Goal: Information Seeking & Learning: Find specific fact

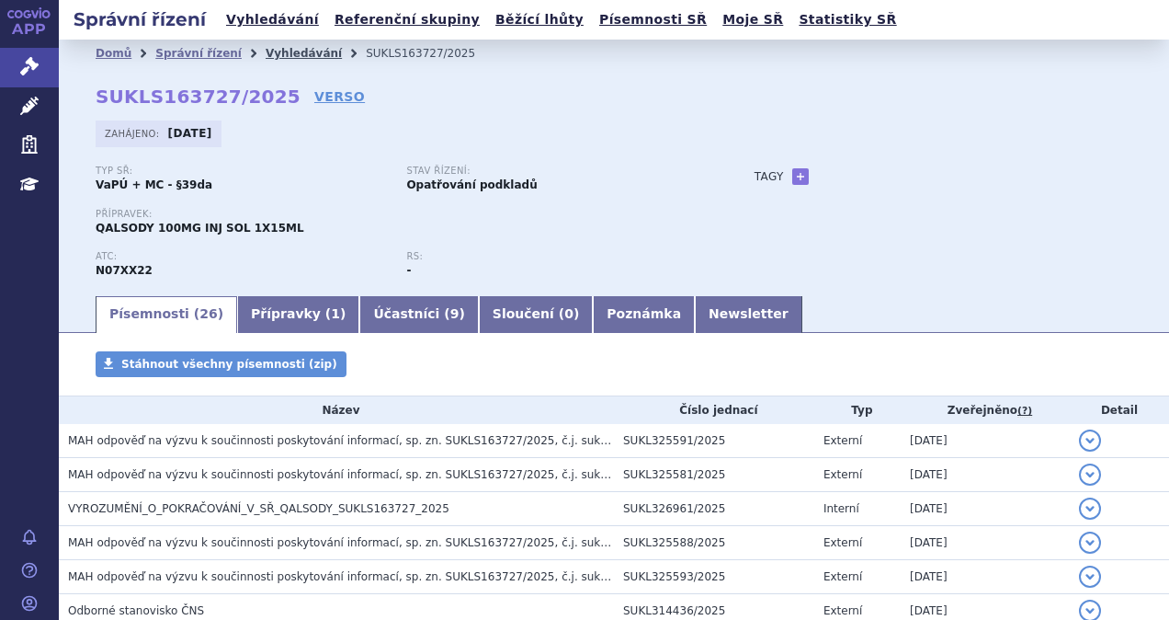
click at [267, 51] on link "Vyhledávání" at bounding box center [304, 53] width 76 height 13
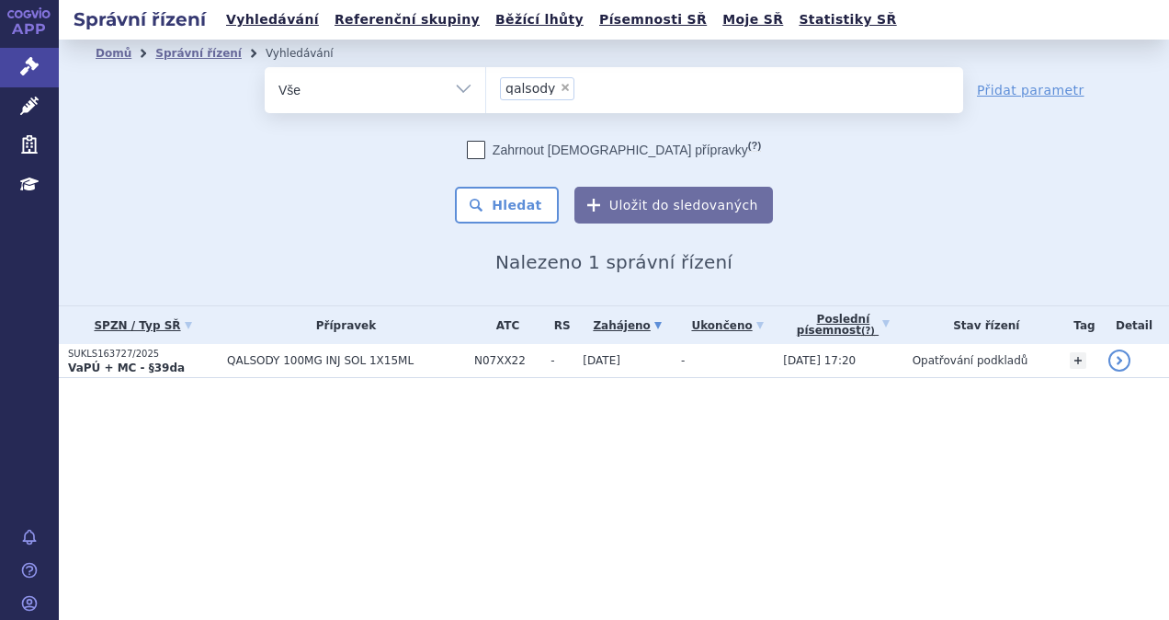
click at [560, 86] on span "×" at bounding box center [565, 87] width 11 height 11
click at [486, 86] on select "qalsody" at bounding box center [485, 89] width 1 height 46
select select
type input "GI"
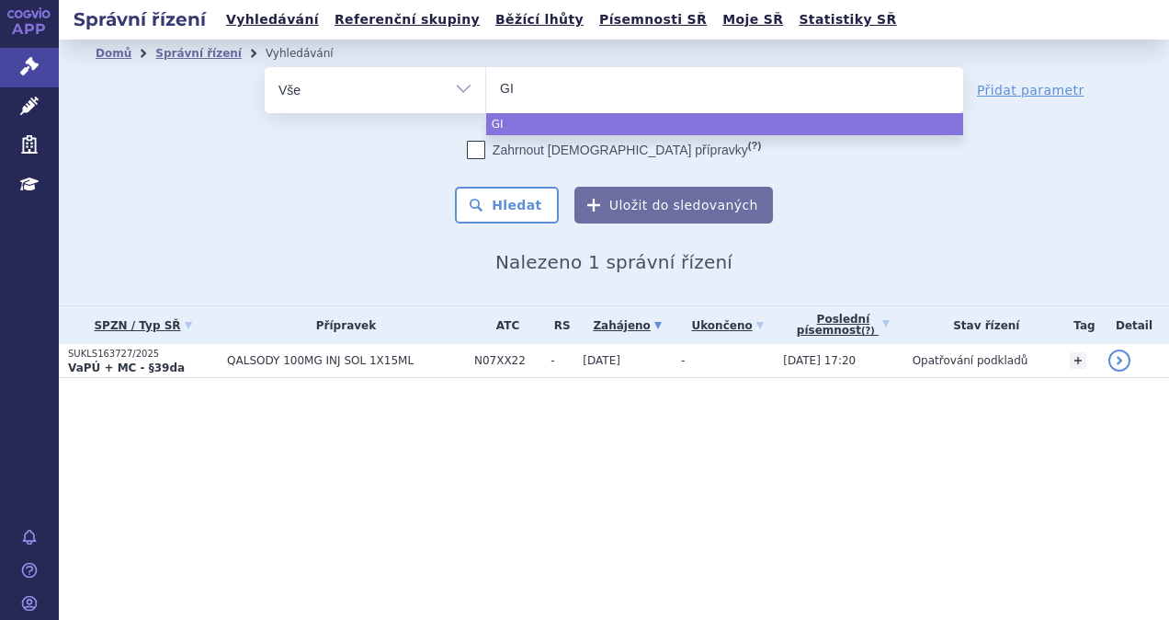
type input "GIL"
type input "GILE"
type input "GILEN"
type input "GILENY"
type input "[MEDICAL_DATA]"
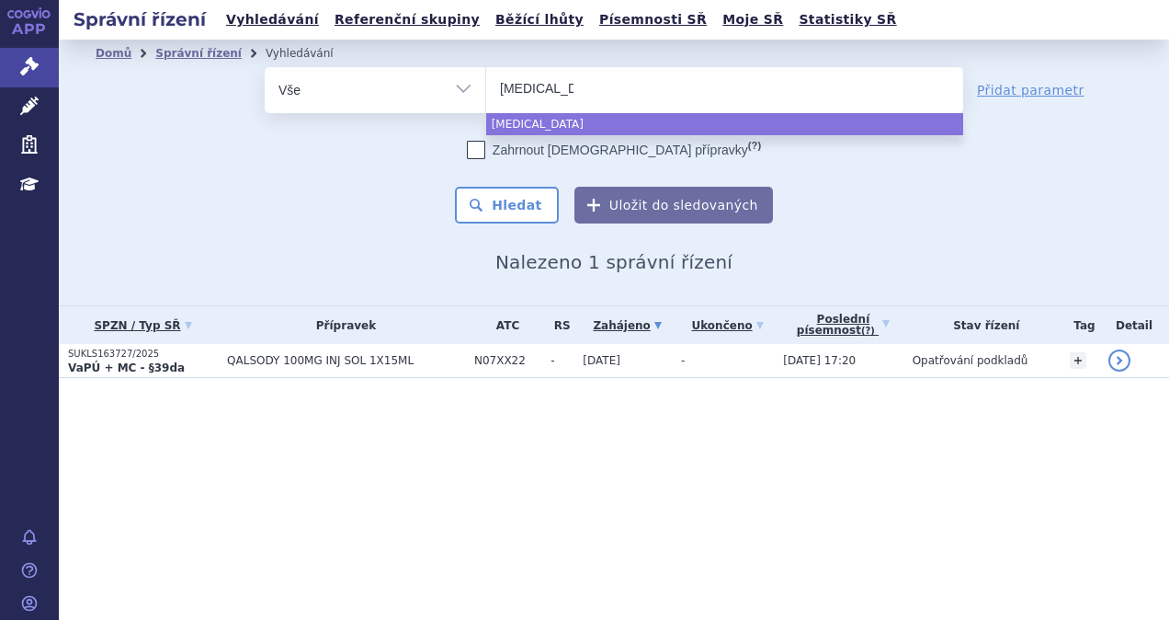
select select "[MEDICAL_DATA]"
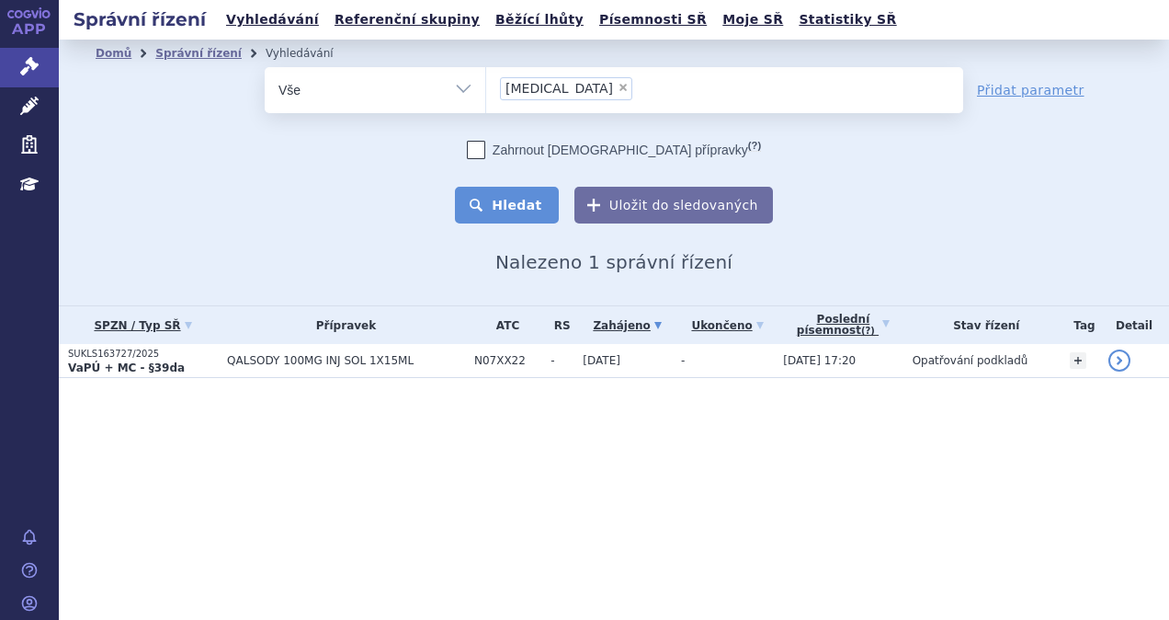
click at [511, 208] on button "Hledat" at bounding box center [507, 205] width 104 height 37
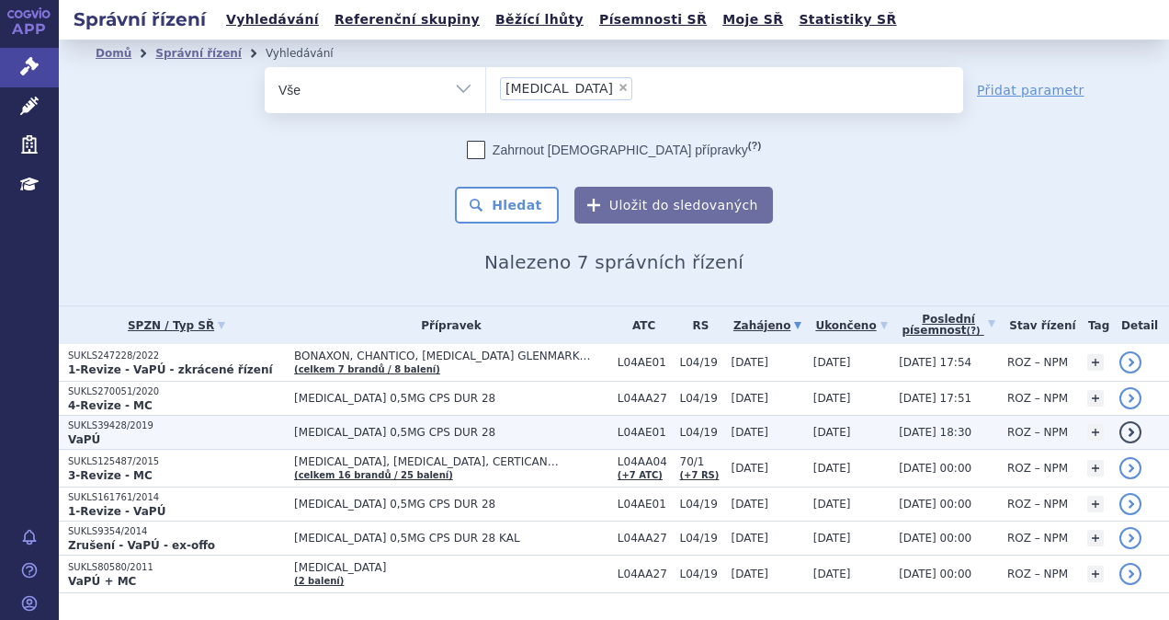
click at [196, 433] on p "VaPÚ" at bounding box center [176, 439] width 217 height 15
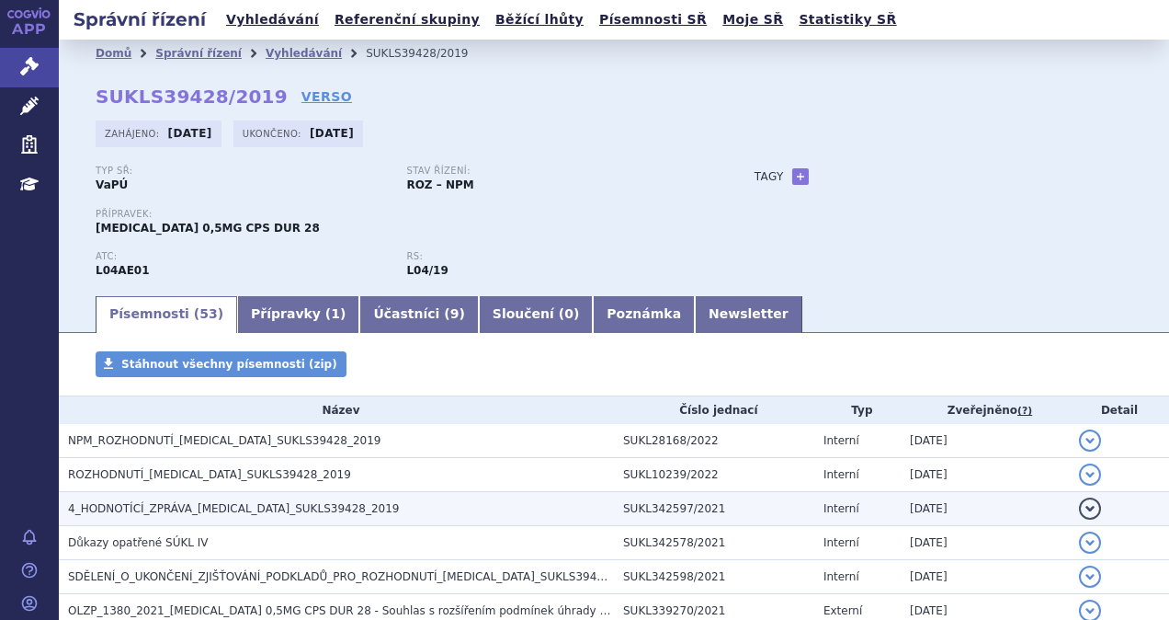
click at [291, 502] on span "4_HODNOTÍCÍ_ZPRÁVA_GILENYA_SUKLS39428_2019" at bounding box center [234, 508] width 332 height 13
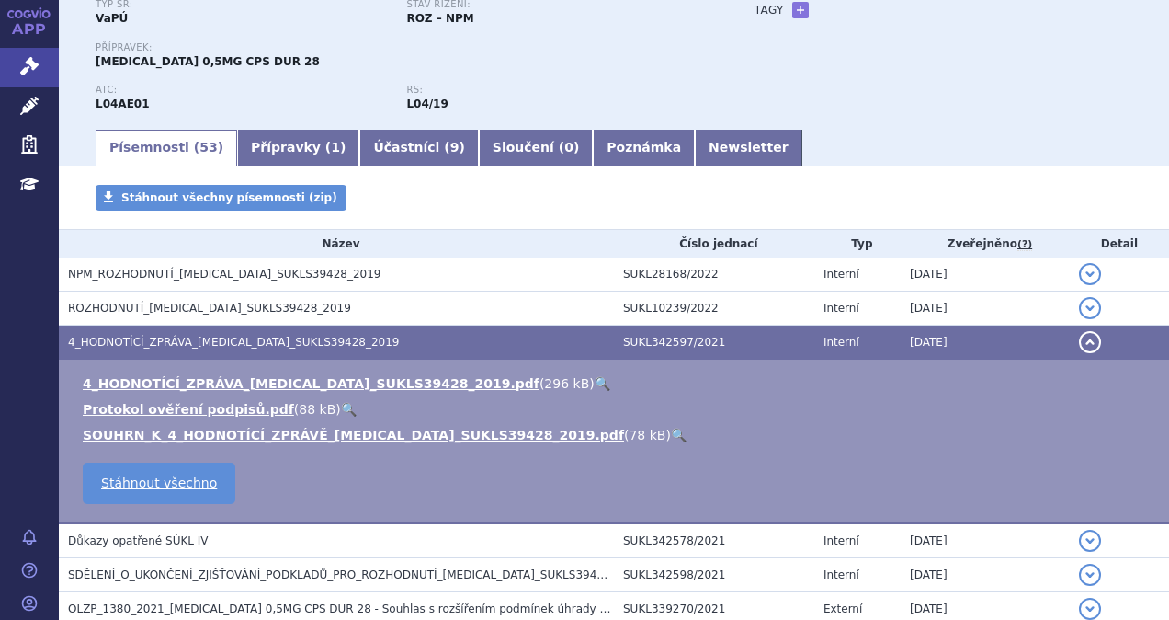
scroll to position [184, 0]
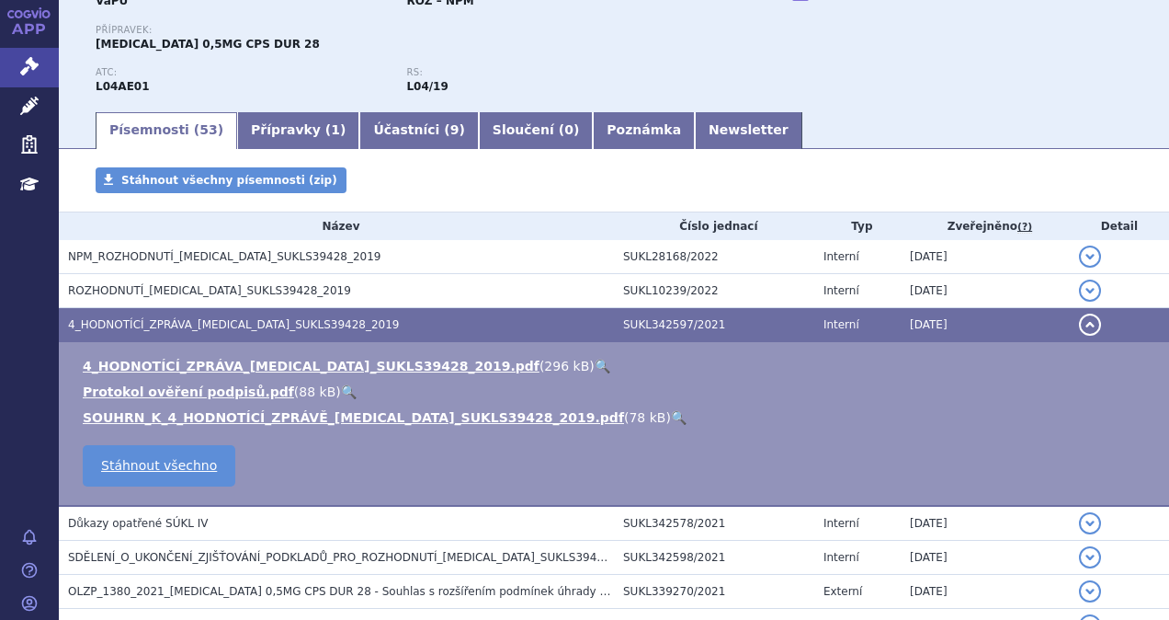
click at [595, 362] on link "🔍" at bounding box center [603, 366] width 16 height 15
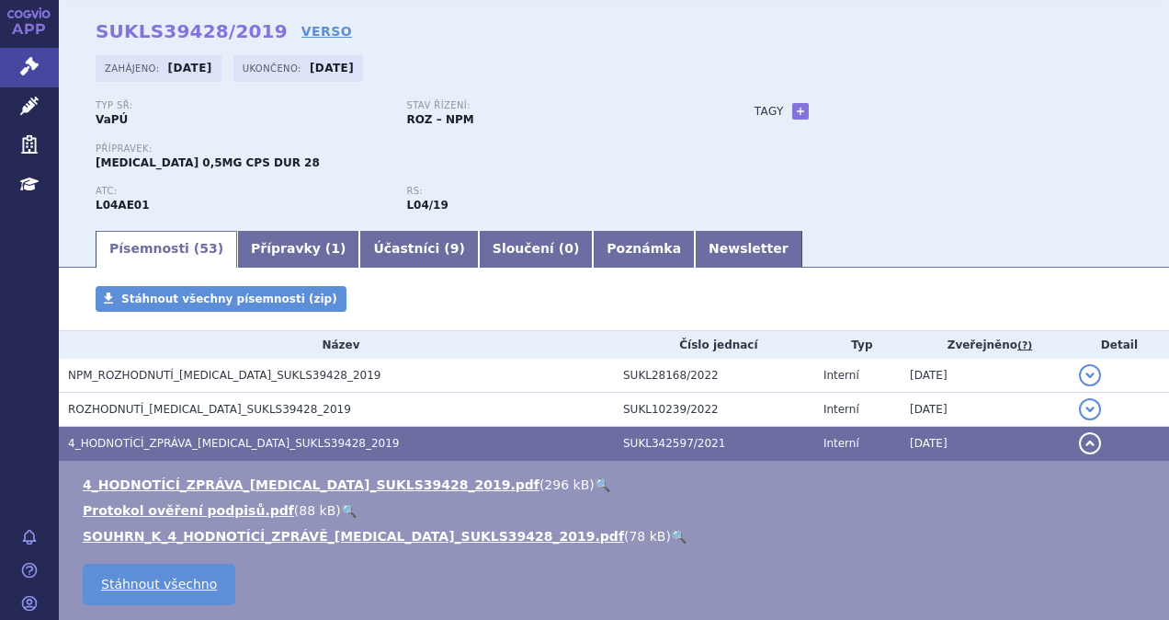
scroll to position [0, 0]
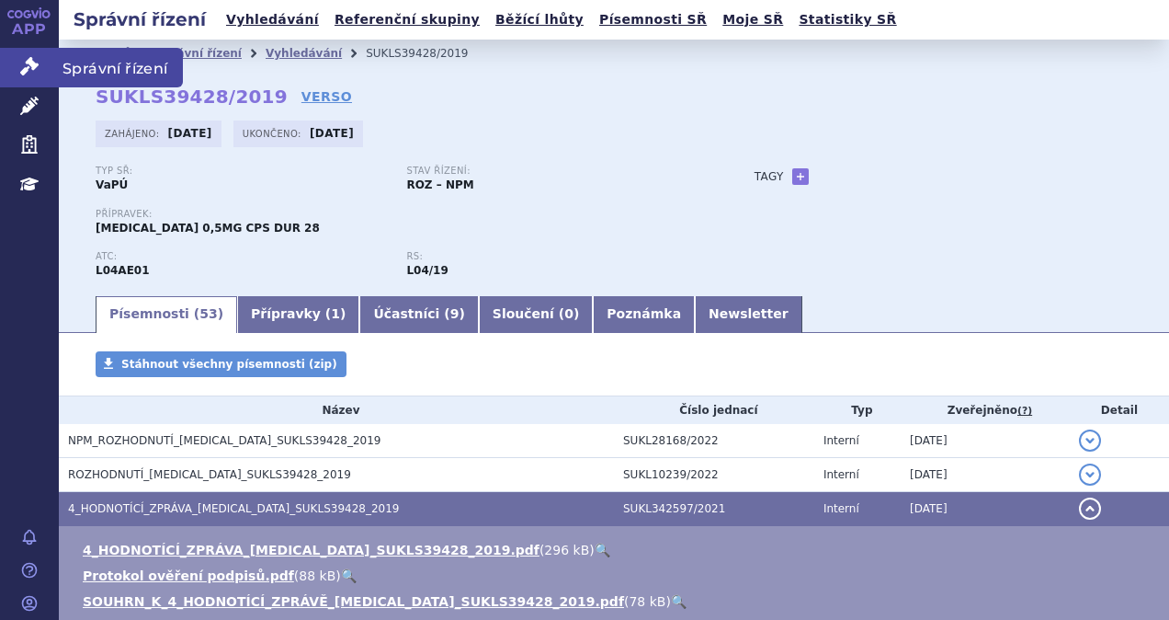
click at [32, 68] on icon at bounding box center [29, 66] width 18 height 18
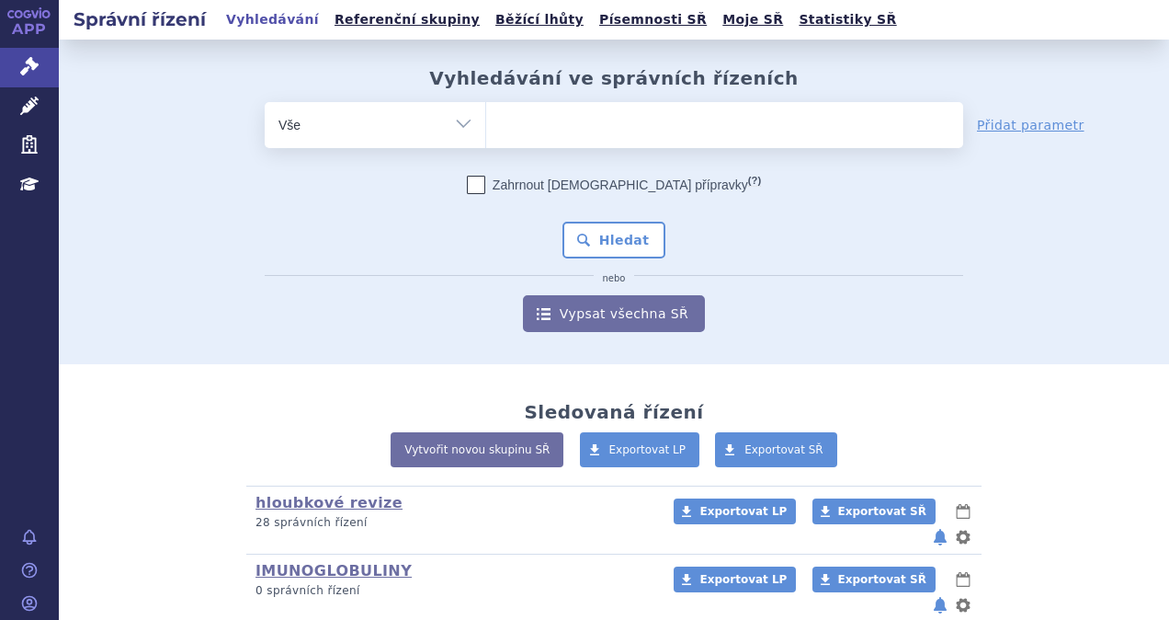
click at [552, 120] on ul at bounding box center [724, 121] width 477 height 39
click at [486, 120] on select at bounding box center [485, 124] width 1 height 46
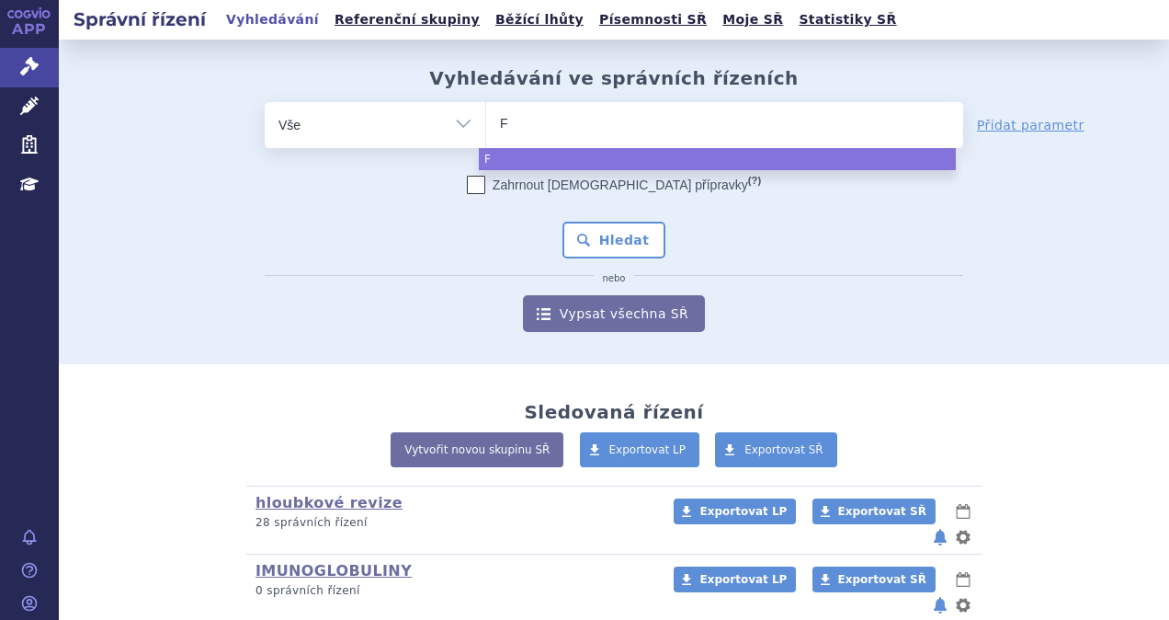
type input "FI"
type input "FIN"
type input "FINGO"
type input "FINGOL"
type input "FINGOLI"
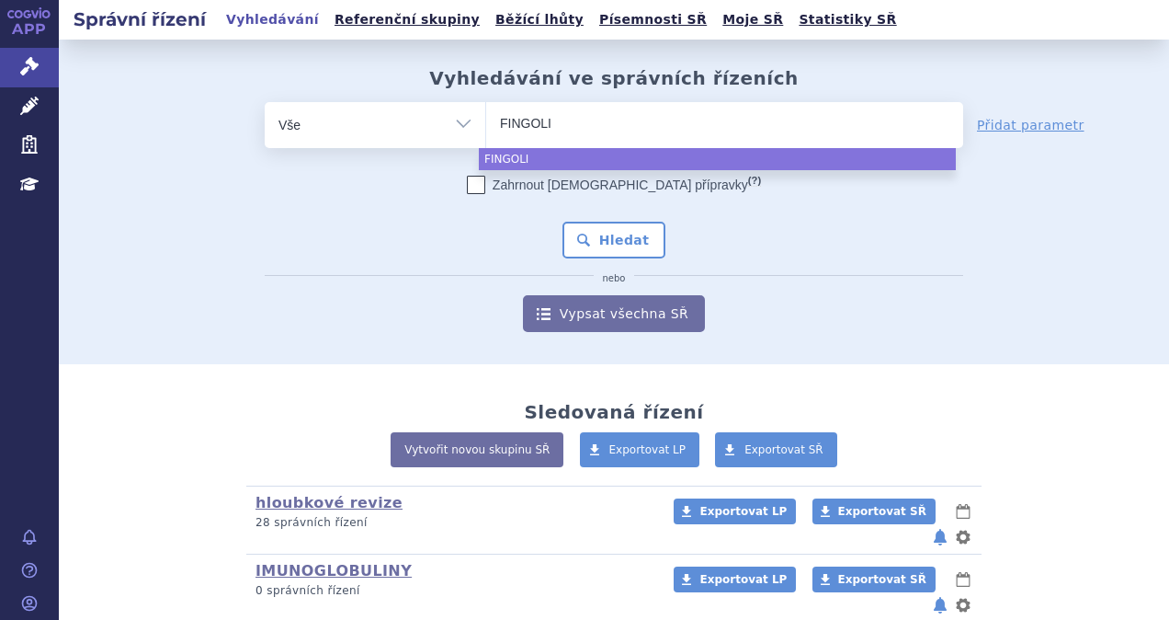
type input "FINGOLIM"
type input "FINGOLIMOD"
select select "FINGOLIMOD"
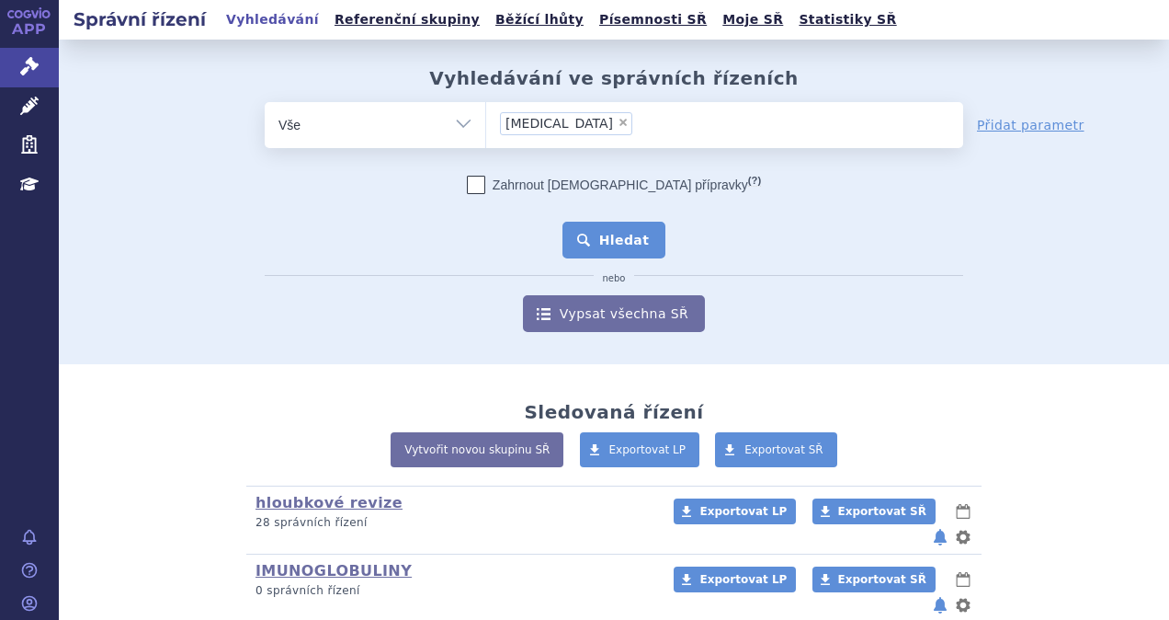
click at [601, 246] on button "Hledat" at bounding box center [615, 240] width 104 height 37
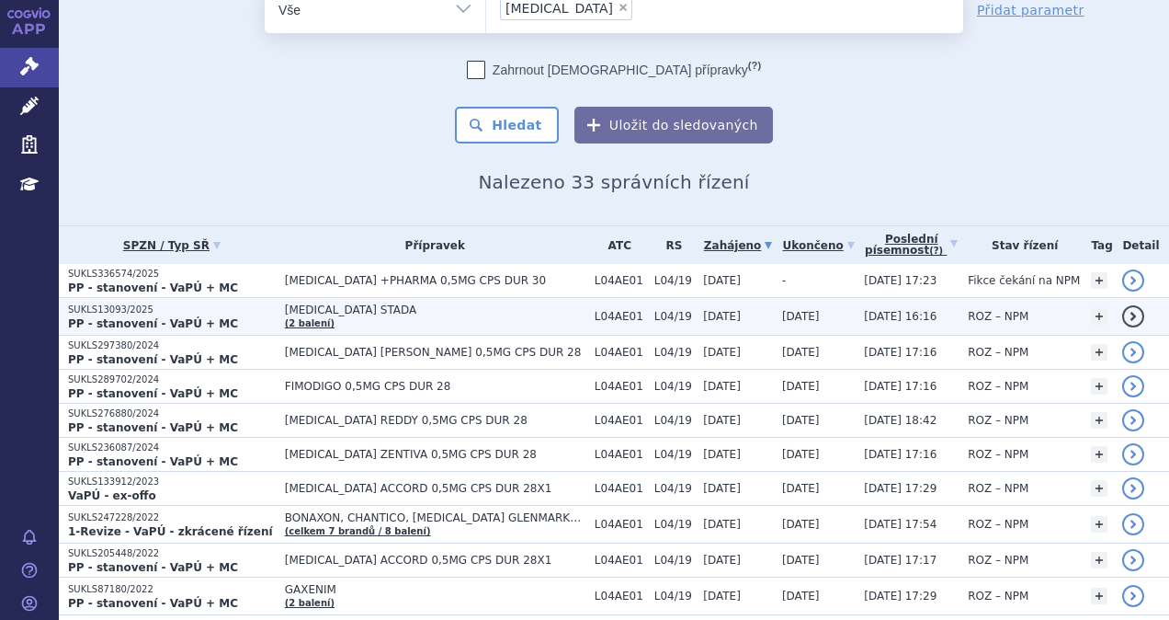
scroll to position [184, 0]
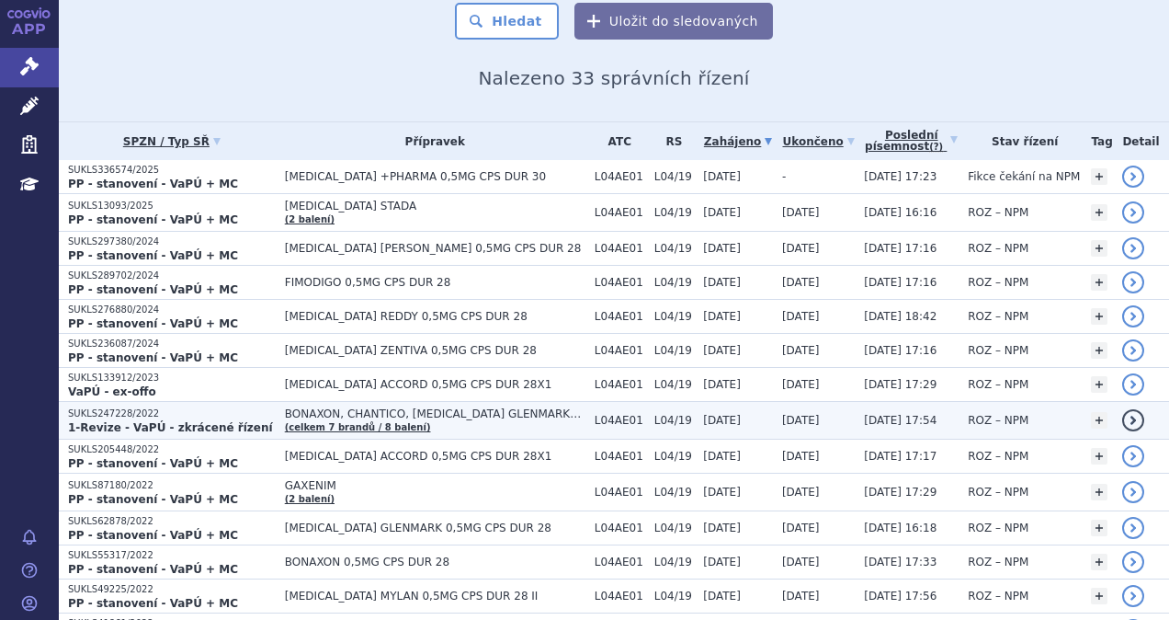
click at [120, 421] on strong "1-Revize - VaPÚ - zkrácené řízení" at bounding box center [170, 427] width 205 height 13
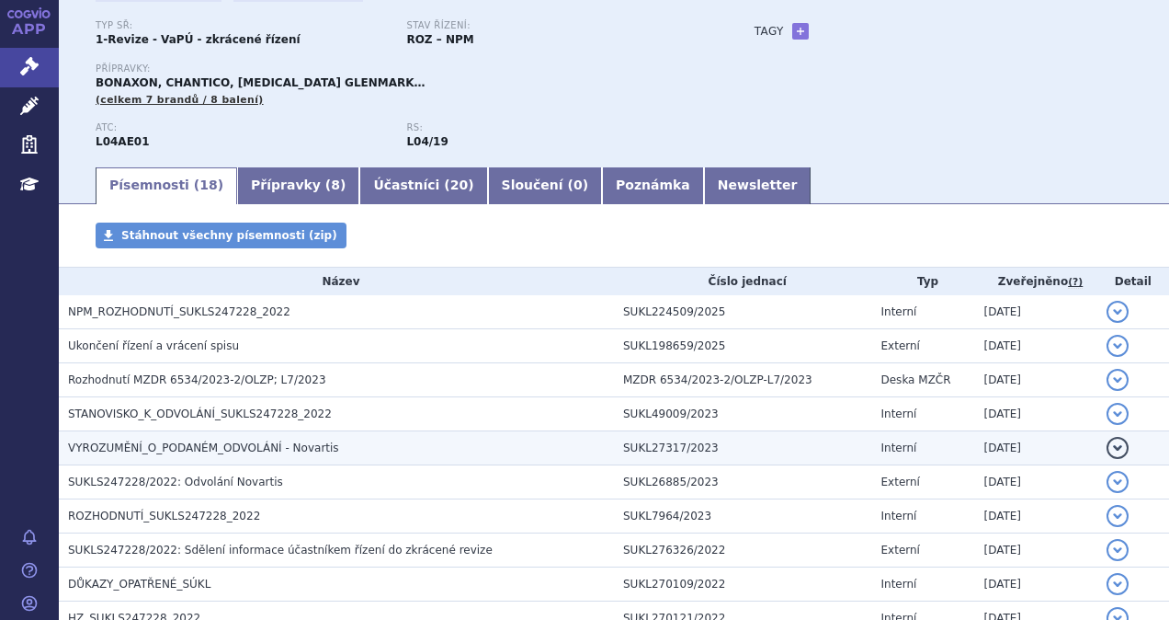
scroll to position [184, 0]
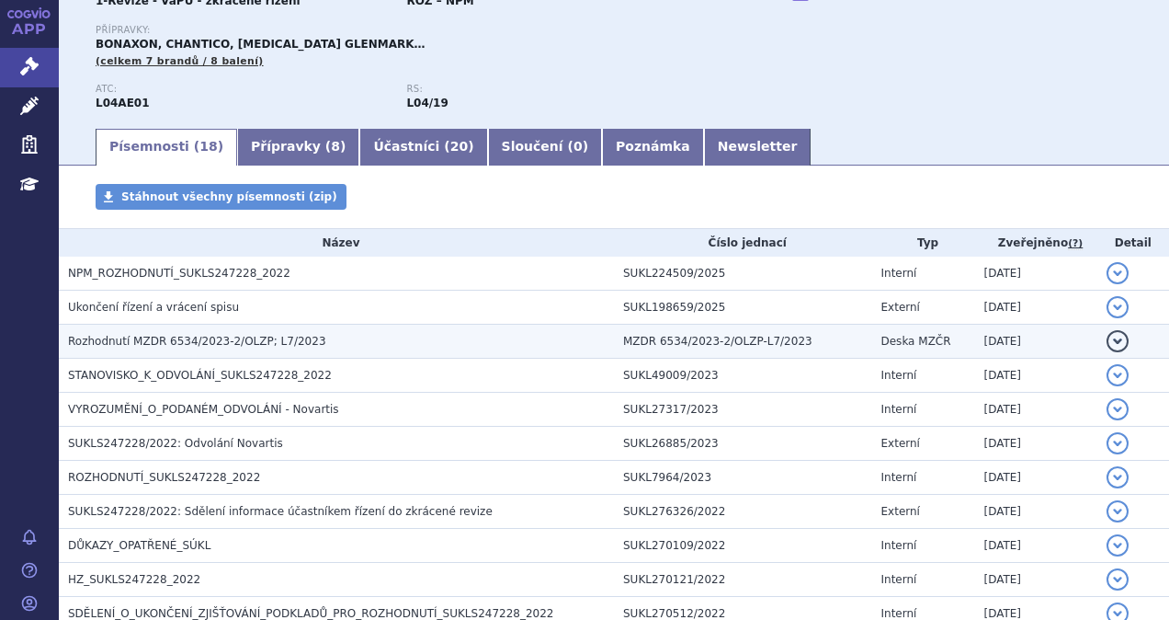
click at [1107, 344] on button "detail" at bounding box center [1118, 341] width 22 height 22
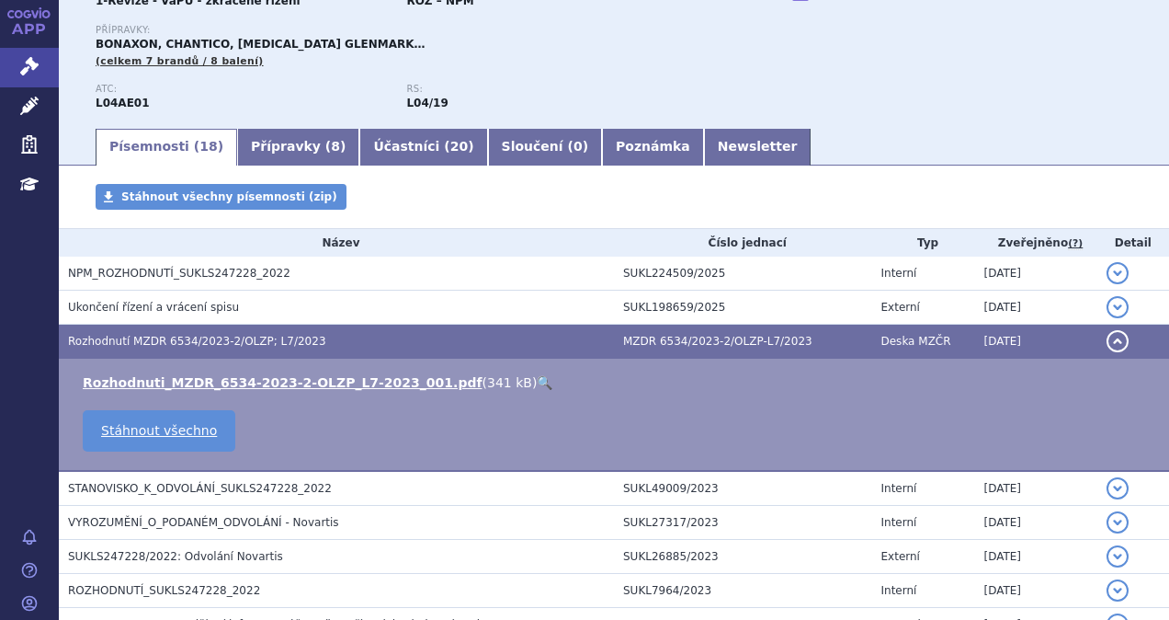
click at [537, 380] on link "🔍" at bounding box center [545, 382] width 16 height 15
